Goal: Navigation & Orientation: Find specific page/section

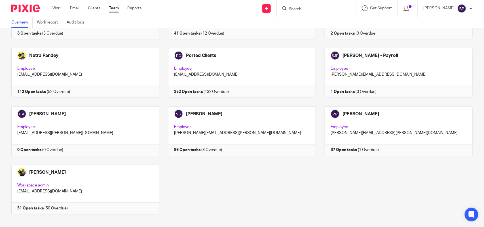
scroll to position [373, 0]
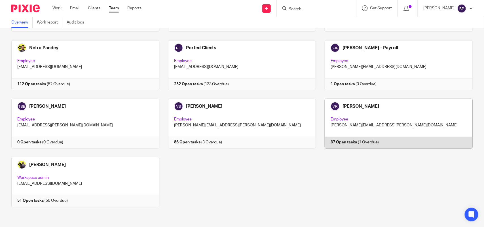
click at [364, 119] on link at bounding box center [394, 124] width 157 height 50
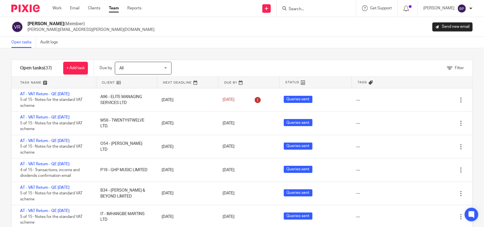
click at [227, 52] on div "Filter tasks Only show tasks matching all of these conditions 1 Client name Is …" at bounding box center [242, 137] width 484 height 179
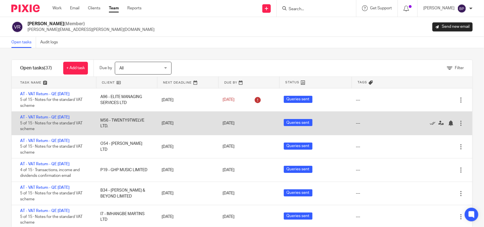
drag, startPoint x: 283, startPoint y: 45, endPoint x: 391, endPoint y: 123, distance: 132.6
click at [284, 45] on div "Open tasks Audit logs" at bounding box center [242, 42] width 484 height 11
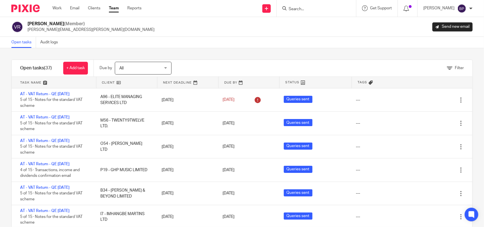
click at [295, 50] on div "Filter tasks Only show tasks matching all of these conditions 1 Client name Is …" at bounding box center [242, 137] width 484 height 179
click at [98, 47] on div "Open tasks Audit logs" at bounding box center [242, 42] width 484 height 11
drag, startPoint x: 302, startPoint y: 48, endPoint x: 475, endPoint y: 45, distance: 172.6
click at [302, 48] on div "Filter tasks Only show tasks matching all of these conditions 1 Client name Is …" at bounding box center [242, 137] width 484 height 179
